Goal: Transaction & Acquisition: Purchase product/service

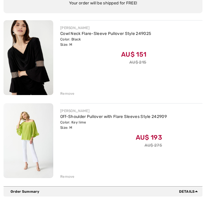
scroll to position [72, 0]
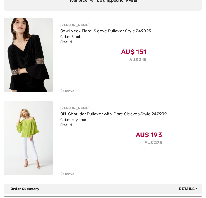
click at [38, 157] on img at bounding box center [29, 138] width 50 height 75
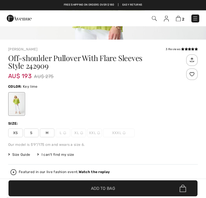
scroll to position [133, 0]
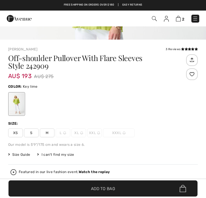
checkbox input "true"
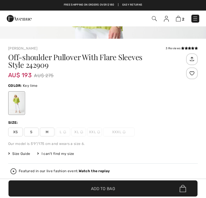
scroll to position [133, 0]
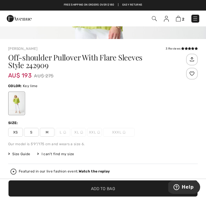
click at [181, 49] on icon at bounding box center [182, 48] width 3 height 3
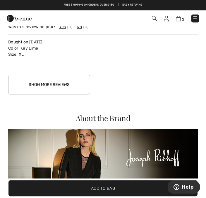
scroll to position [1059, 0]
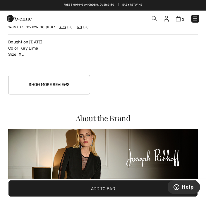
click at [59, 85] on button "Show More Reviews" at bounding box center [49, 85] width 82 height 20
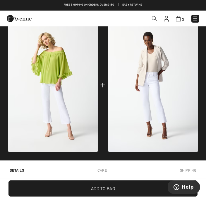
scroll to position [359, 0]
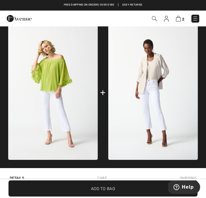
click at [164, 100] on img at bounding box center [153, 92] width 90 height 135
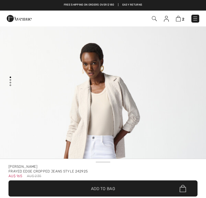
checkbox input "true"
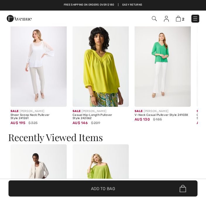
checkbox input "true"
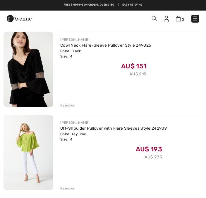
click at [33, 77] on img at bounding box center [29, 69] width 50 height 75
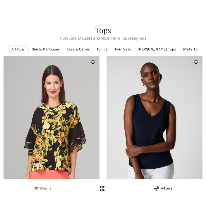
checkbox input "true"
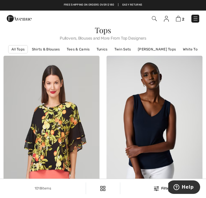
click at [178, 21] on img at bounding box center [178, 19] width 5 height 6
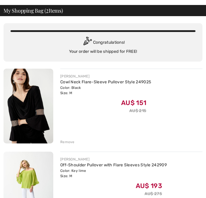
scroll to position [22, 0]
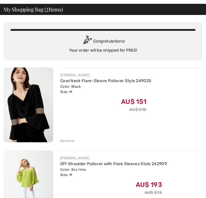
click at [68, 140] on div "Remove" at bounding box center [67, 140] width 14 height 5
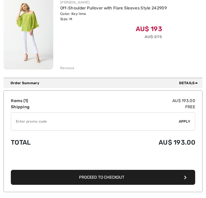
scroll to position [95, 0]
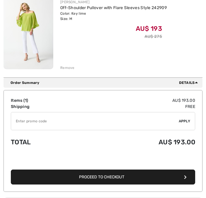
click at [130, 177] on button "Proceed to Checkout" at bounding box center [103, 177] width 185 height 15
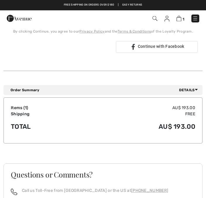
scroll to position [160, 0]
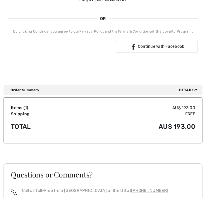
click at [192, 90] on span "Details" at bounding box center [189, 89] width 21 height 5
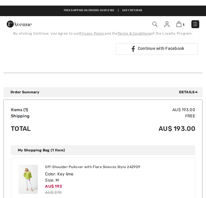
scroll to position [158, 0]
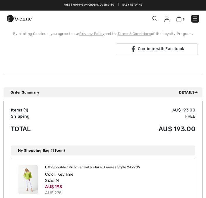
click at [164, 147] on div "My Shopping Bag (1 Item)" at bounding box center [103, 150] width 185 height 10
click at [154, 177] on div "Off-Shoulder Pullover with Flare Sleeves Style 242909 Color: Key lime Size: M A…" at bounding box center [102, 180] width 179 height 40
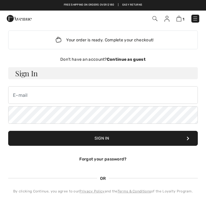
scroll to position [0, 0]
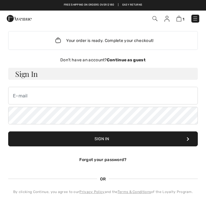
click at [126, 61] on strong "Continue as guest" at bounding box center [126, 59] width 39 height 5
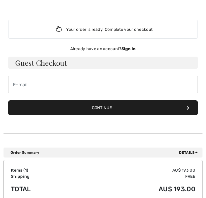
scroll to position [11, 0]
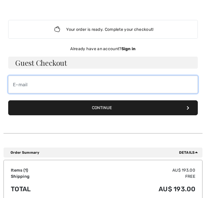
click at [40, 84] on input "email" at bounding box center [103, 85] width 190 height 18
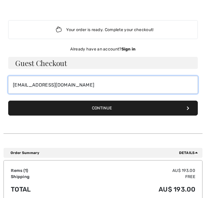
type input "[EMAIL_ADDRESS][DOMAIN_NAME]"
click at [103, 108] on button "Continue" at bounding box center [103, 108] width 190 height 15
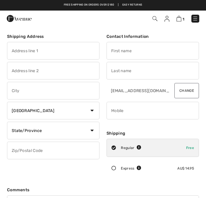
click at [30, 48] on input "text" at bounding box center [53, 51] width 93 height 18
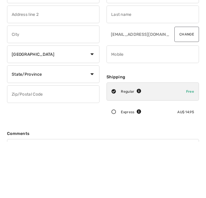
click at [91, 102] on select "Country [GEOGRAPHIC_DATA] [GEOGRAPHIC_DATA] [GEOGRAPHIC_DATA] [GEOGRAPHIC_DATA]…" at bounding box center [53, 111] width 93 height 18
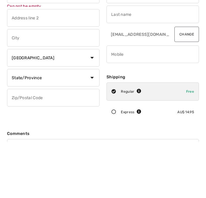
scroll to position [56, 0]
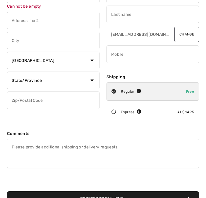
select select "AU"
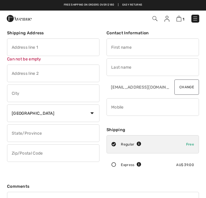
scroll to position [0, 0]
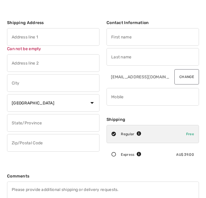
click at [24, 33] on input "text" at bounding box center [53, 37] width 93 height 18
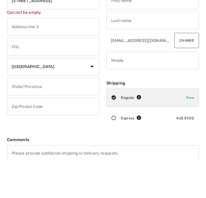
type input "[STREET_ADDRESS]"
click at [34, 74] on input "text" at bounding box center [53, 83] width 93 height 18
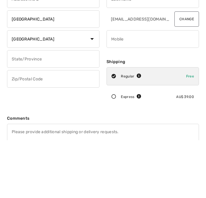
click at [76, 108] on input "text" at bounding box center [53, 117] width 93 height 18
type input "Sydney"
type input "NSW"
click at [33, 128] on input "text" at bounding box center [53, 137] width 93 height 18
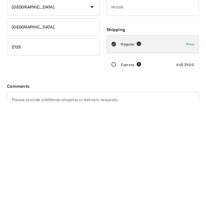
scroll to position [6, 0]
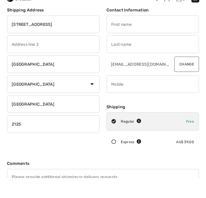
type input "2125"
click at [136, 36] on input "text" at bounding box center [153, 45] width 93 height 18
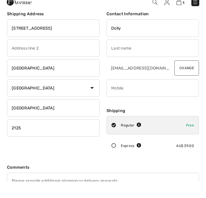
type input "Dolly"
click at [118, 56] on input "text" at bounding box center [153, 65] width 93 height 18
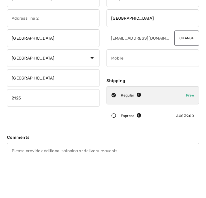
type input "[GEOGRAPHIC_DATA]"
click at [136, 96] on input "phone" at bounding box center [153, 105] width 93 height 18
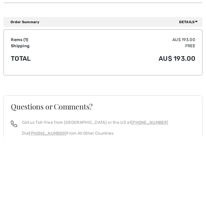
scroll to position [205, 0]
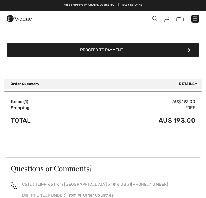
type input "0418814110"
click at [190, 48] on icon "submit" at bounding box center [189, 50] width 3 height 4
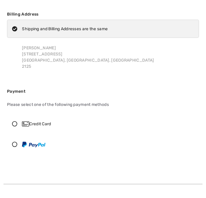
scroll to position [23, 0]
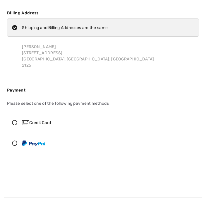
click at [17, 120] on icon at bounding box center [14, 122] width 15 height 5
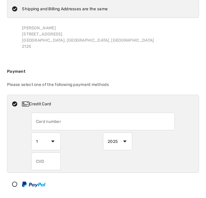
scroll to position [46, 0]
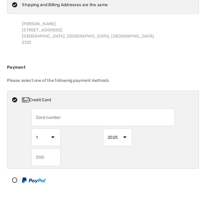
click at [179, 132] on div "1 2 3 4 5 6 7 8 9 10 11 12 2025 2026 2027 2028 2029 2030 2031 2032 2033 2034 20…" at bounding box center [103, 136] width 192 height 57
click at [42, 118] on input "text" at bounding box center [103, 117] width 144 height 18
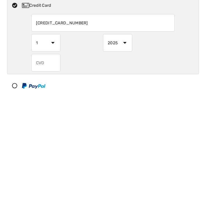
type input "4622391095765718"
click at [56, 128] on select "1 2 3 4 5 6 7 8 9 10 11 12" at bounding box center [45, 137] width 29 height 18
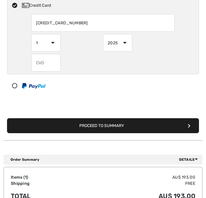
select select "11"
click at [45, 63] on input "text" at bounding box center [45, 63] width 29 height 18
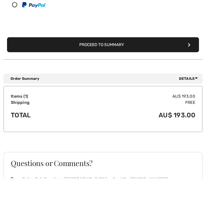
scroll to position [203, 0]
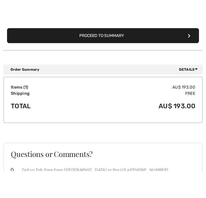
type input "034"
click at [130, 55] on button "Proceed to Summary" at bounding box center [103, 62] width 192 height 15
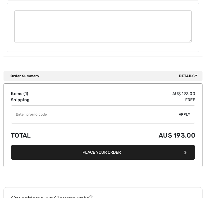
scroll to position [491, 0]
click at [121, 145] on button "Place Your Order" at bounding box center [103, 152] width 185 height 15
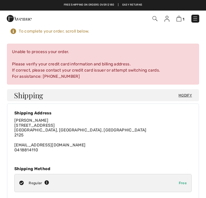
scroll to position [0, 0]
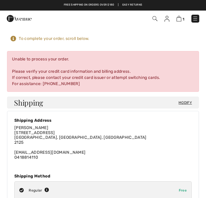
click at [127, 73] on div "Unable to process your order. Please verify your credit card information and bi…" at bounding box center [103, 71] width 192 height 41
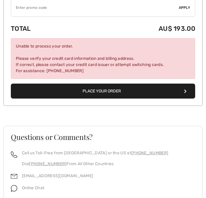
scroll to position [658, 0]
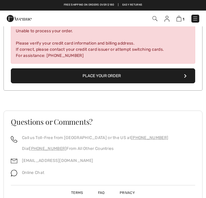
click at [120, 72] on button "Place Your Order" at bounding box center [103, 75] width 185 height 15
click at [188, 69] on button "Place Your Order" at bounding box center [103, 75] width 185 height 15
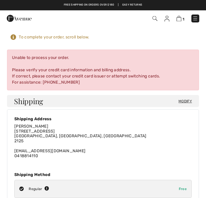
scroll to position [0, 0]
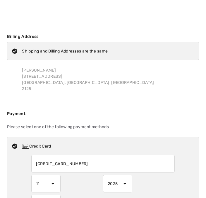
select select "11"
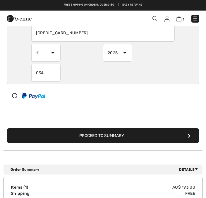
scroll to position [131, 0]
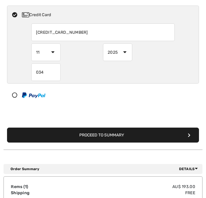
click at [186, 133] on button "Proceed to Summary" at bounding box center [103, 134] width 192 height 15
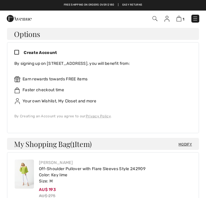
scroll to position [266, 0]
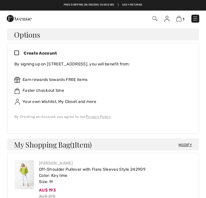
click at [18, 50] on icon at bounding box center [18, 53] width 9 height 6
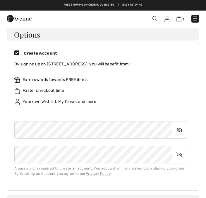
click at [17, 50] on icon at bounding box center [18, 53] width 9 height 6
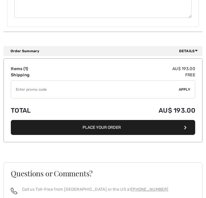
scroll to position [516, 0]
click at [188, 126] on button "Place Your Order" at bounding box center [103, 127] width 185 height 15
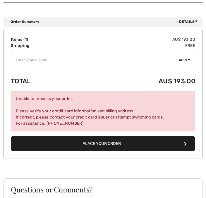
scroll to position [591, 0]
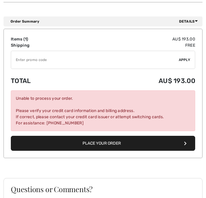
click at [185, 142] on icon "button" at bounding box center [185, 143] width 3 height 4
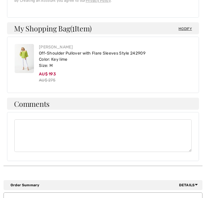
scroll to position [427, 0]
click at [203, 100] on div "Shipping Address Billing Address Change Payment Method ✖ To complete your order…" at bounding box center [103, 23] width 206 height 849
